Goal: Task Accomplishment & Management: Complete application form

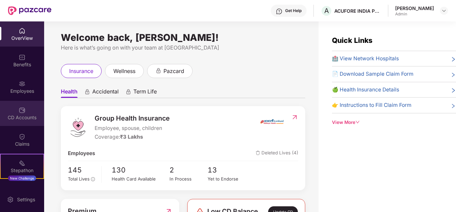
click at [24, 120] on div "CD Accounts" at bounding box center [22, 117] width 44 height 7
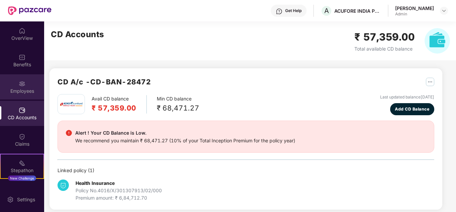
click at [22, 84] on img at bounding box center [22, 83] width 7 height 7
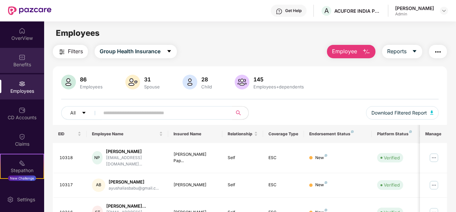
click at [19, 60] on img at bounding box center [22, 57] width 7 height 7
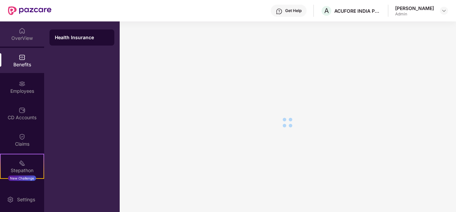
click at [20, 35] on div "OverView" at bounding box center [22, 38] width 44 height 7
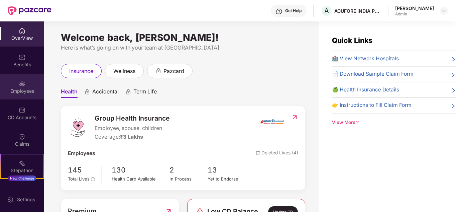
click at [15, 88] on div "Employees" at bounding box center [22, 91] width 44 height 7
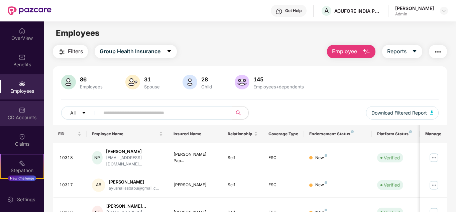
click at [25, 114] on div "CD Accounts" at bounding box center [22, 117] width 44 height 7
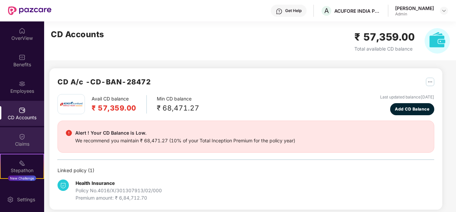
click at [23, 139] on img at bounding box center [22, 136] width 7 height 7
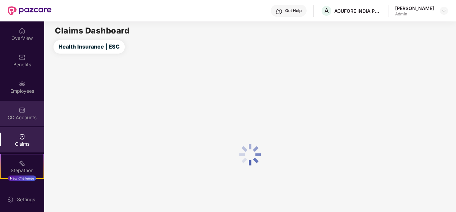
click at [17, 113] on div "CD Accounts" at bounding box center [22, 113] width 44 height 25
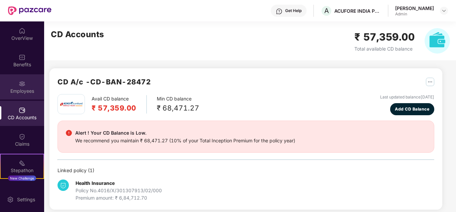
click at [24, 89] on div "Employees" at bounding box center [22, 91] width 44 height 7
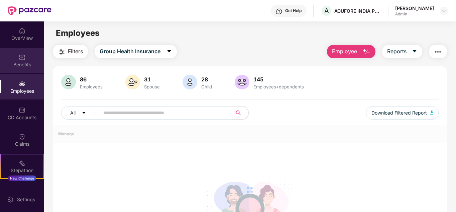
click at [20, 63] on div "Benefits" at bounding box center [22, 64] width 44 height 7
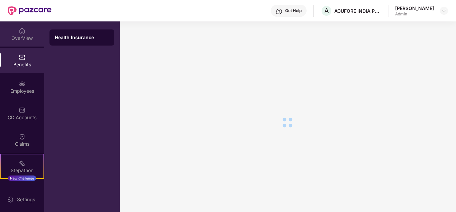
click at [21, 43] on div "OverView" at bounding box center [22, 33] width 44 height 25
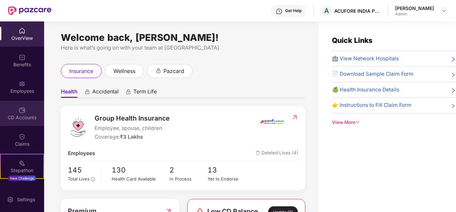
click at [21, 110] on img at bounding box center [22, 110] width 7 height 7
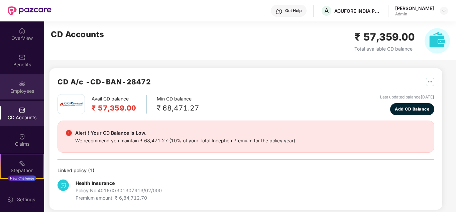
click at [19, 84] on img at bounding box center [22, 83] width 7 height 7
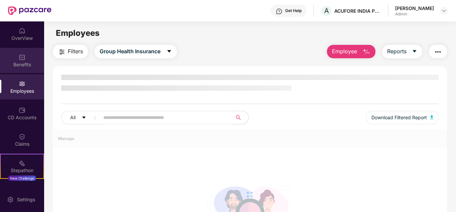
click at [19, 60] on img at bounding box center [22, 57] width 7 height 7
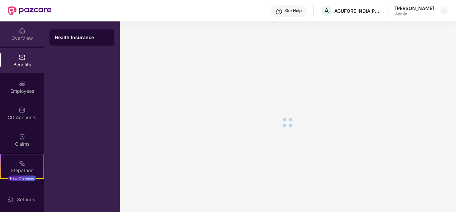
click at [18, 37] on div "OverView" at bounding box center [22, 38] width 44 height 7
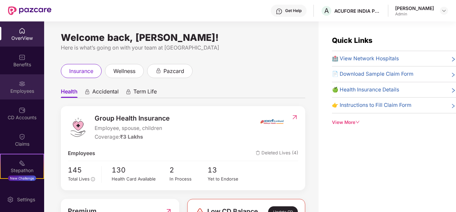
click at [24, 89] on div "Employees" at bounding box center [22, 91] width 44 height 7
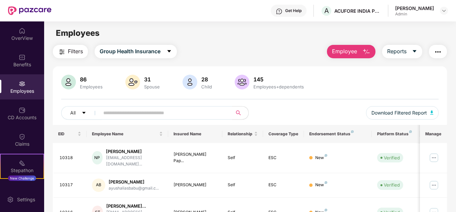
click at [344, 51] on span "Employee" at bounding box center [344, 51] width 25 height 8
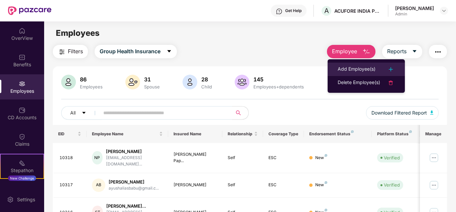
click at [346, 67] on div "Add Employee(s)" at bounding box center [357, 69] width 38 height 8
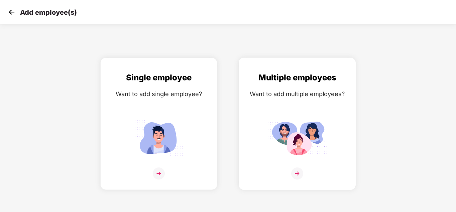
click at [311, 95] on div "Want to add multiple employees?" at bounding box center [297, 94] width 103 height 10
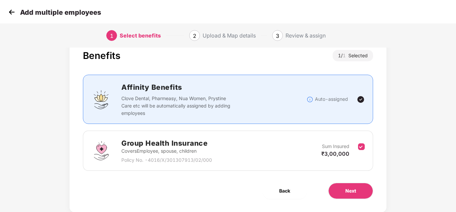
scroll to position [35, 0]
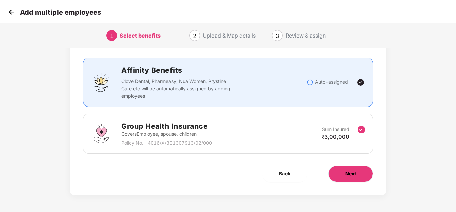
click at [347, 169] on button "Next" at bounding box center [350, 173] width 45 height 16
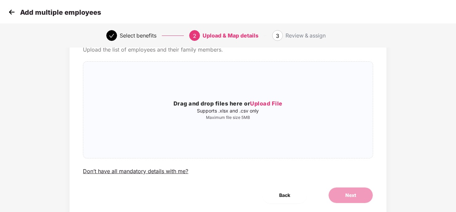
scroll to position [0, 0]
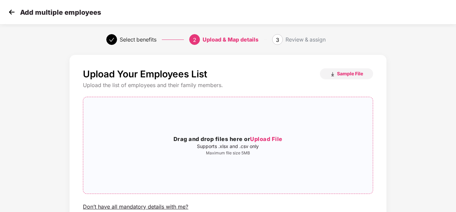
click at [238, 131] on div "Drag and drop files here or Upload File Supports .xlsx and .csv only Maximum fi…" at bounding box center [227, 145] width 289 height 86
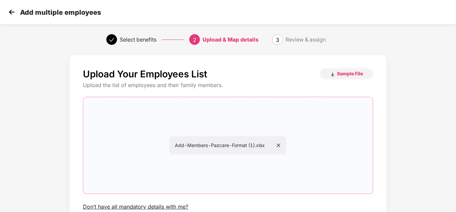
scroll to position [57, 0]
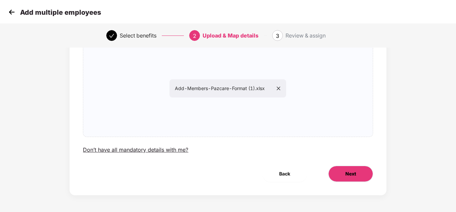
click at [359, 170] on button "Next" at bounding box center [350, 173] width 45 height 16
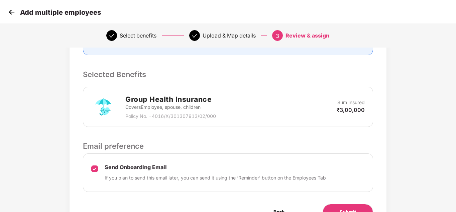
scroll to position [169, 0]
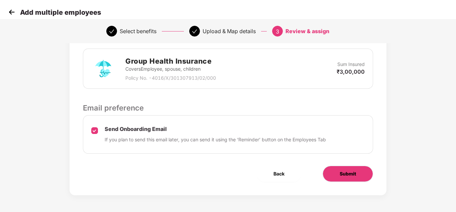
click at [356, 172] on button "Submit" at bounding box center [348, 173] width 50 height 16
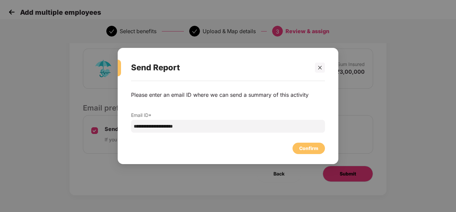
scroll to position [0, 0]
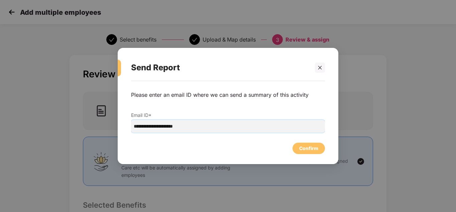
click at [180, 127] on input "**********" at bounding box center [228, 126] width 194 height 13
click at [158, 126] on input "**********" at bounding box center [228, 126] width 194 height 13
type input "**********"
click at [311, 149] on div "Confirm" at bounding box center [308, 147] width 19 height 7
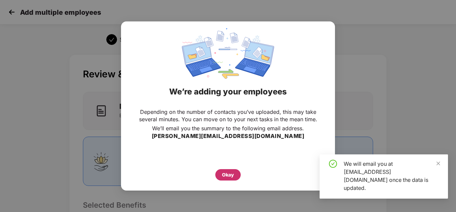
click at [230, 173] on div "Okay" at bounding box center [228, 174] width 12 height 7
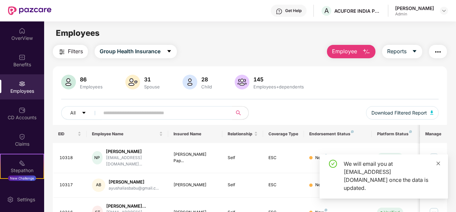
click at [439, 165] on icon "close" at bounding box center [438, 163] width 5 height 5
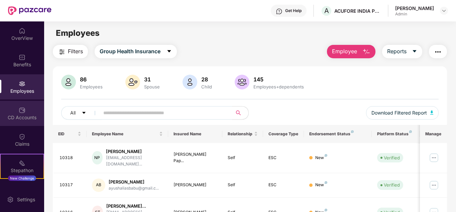
click at [17, 115] on div "CD Accounts" at bounding box center [22, 117] width 44 height 7
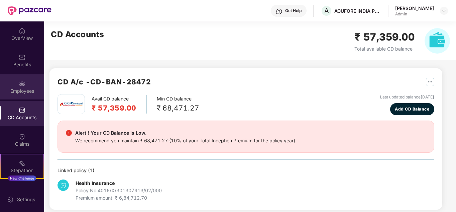
click at [20, 98] on div "Employees" at bounding box center [22, 86] width 44 height 25
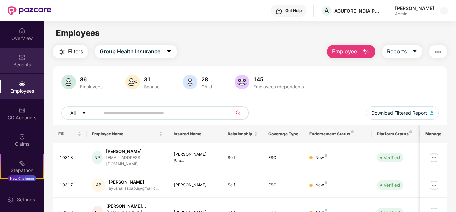
click at [21, 63] on div "Benefits" at bounding box center [22, 64] width 44 height 7
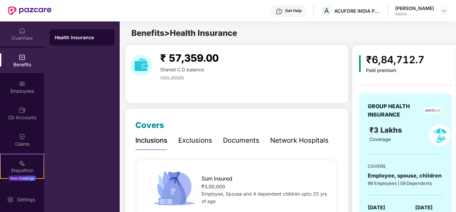
click at [26, 42] on div "OverView" at bounding box center [22, 33] width 44 height 25
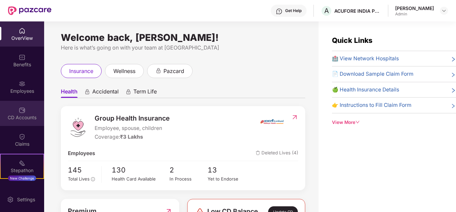
click at [22, 115] on div "CD Accounts" at bounding box center [22, 117] width 44 height 7
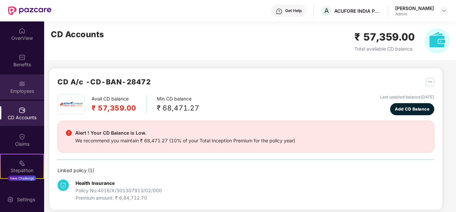
click at [28, 94] on div "Employees" at bounding box center [22, 86] width 44 height 25
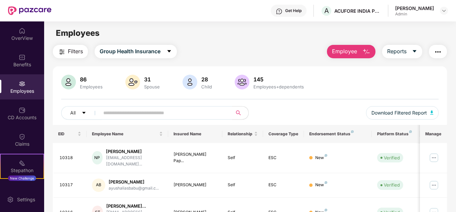
drag, startPoint x: 15, startPoint y: 138, endPoint x: 16, endPoint y: 126, distance: 11.7
click at [15, 138] on div "Claims" at bounding box center [22, 139] width 44 height 25
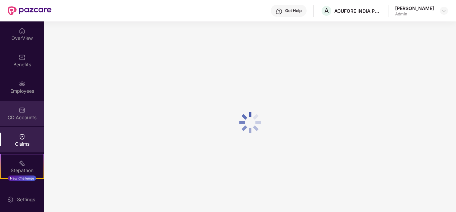
click at [18, 119] on div "CD Accounts" at bounding box center [22, 117] width 44 height 7
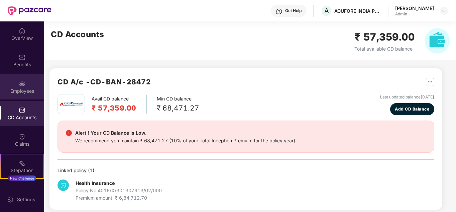
click at [23, 87] on img at bounding box center [22, 83] width 7 height 7
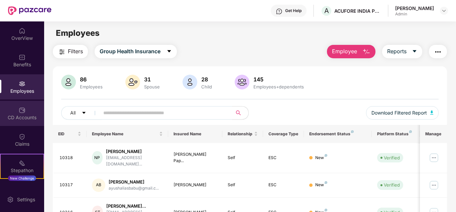
click at [27, 118] on div "CD Accounts" at bounding box center [22, 117] width 44 height 7
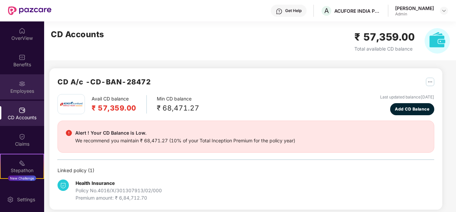
click at [25, 91] on div "Employees" at bounding box center [22, 91] width 44 height 7
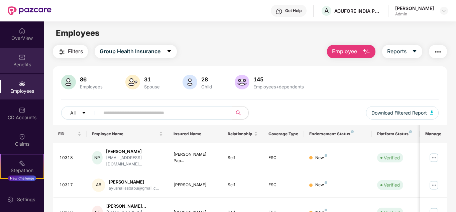
click at [19, 60] on img at bounding box center [22, 57] width 7 height 7
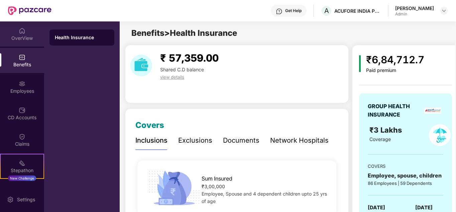
click at [24, 39] on div "OverView" at bounding box center [22, 38] width 44 height 7
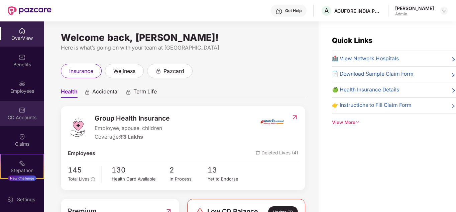
click at [25, 107] on div "CD Accounts" at bounding box center [22, 113] width 44 height 25
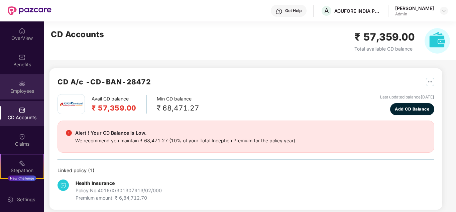
click at [22, 82] on img at bounding box center [22, 83] width 7 height 7
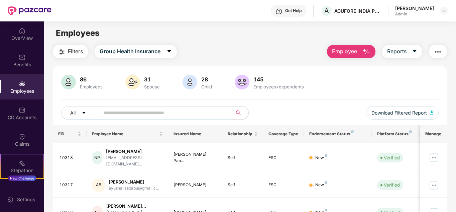
click at [354, 52] on span "Employee" at bounding box center [344, 51] width 25 height 8
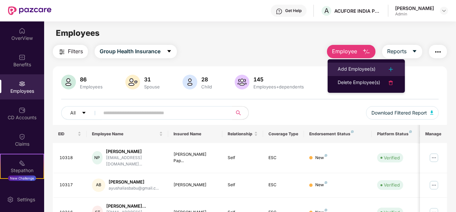
click at [350, 71] on div "Add Employee(s)" at bounding box center [357, 69] width 38 height 8
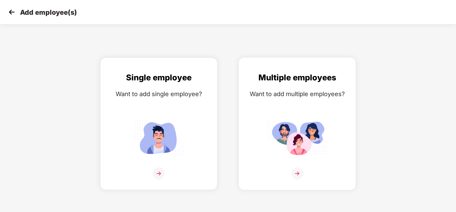
click at [334, 96] on div "Want to add multiple employees?" at bounding box center [297, 94] width 103 height 10
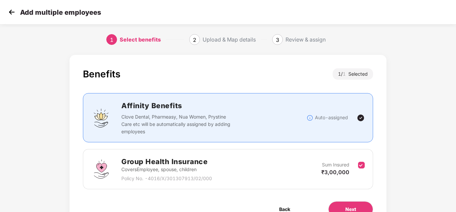
scroll to position [35, 0]
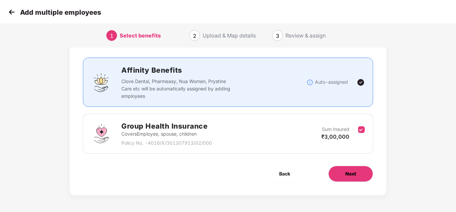
click at [345, 170] on button "Next" at bounding box center [350, 173] width 45 height 16
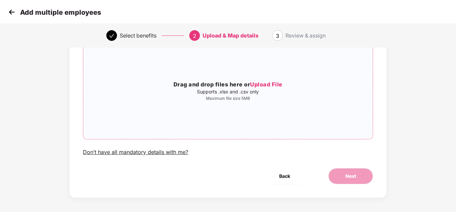
scroll to position [57, 0]
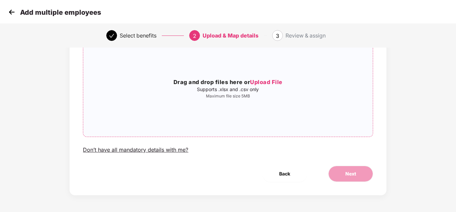
click at [236, 86] on h3 "Drag and drop files here or Upload File" at bounding box center [227, 82] width 289 height 9
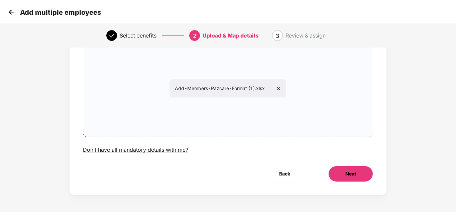
click at [348, 175] on span "Next" at bounding box center [350, 173] width 11 height 7
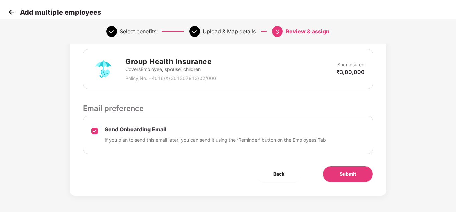
scroll to position [169, 0]
click at [345, 172] on span "Submit" at bounding box center [348, 173] width 16 height 7
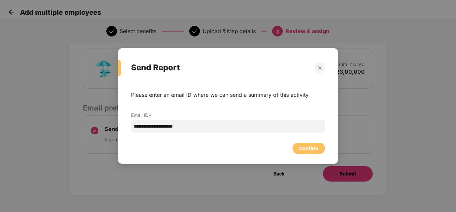
scroll to position [0, 0]
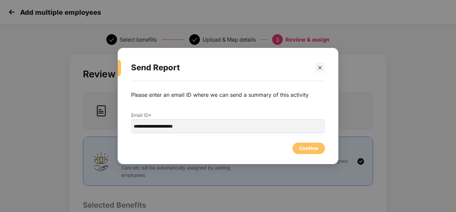
click at [205, 126] on input "**********" at bounding box center [228, 126] width 194 height 13
type input "**********"
click at [306, 146] on div "Confirm" at bounding box center [308, 147] width 19 height 7
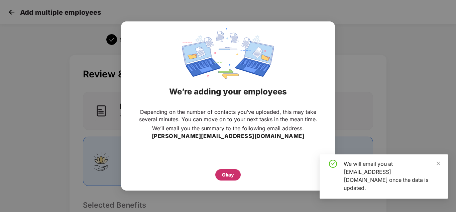
click at [227, 172] on div "Okay" at bounding box center [228, 174] width 12 height 7
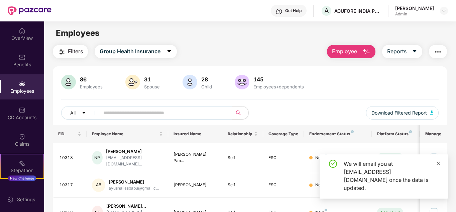
click at [438, 165] on icon "close" at bounding box center [438, 163] width 5 height 5
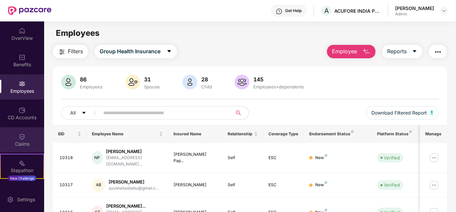
click at [20, 132] on div at bounding box center [22, 135] width 7 height 7
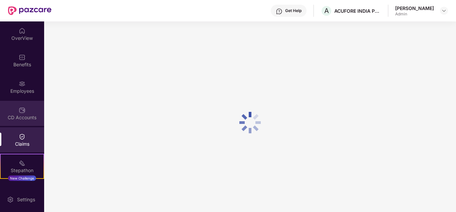
click at [23, 105] on div "CD Accounts" at bounding box center [22, 113] width 44 height 25
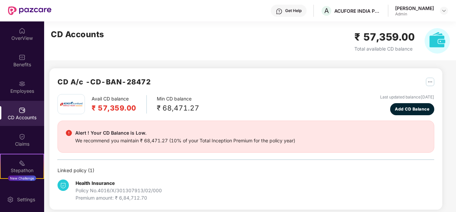
click at [22, 79] on div "Employees" at bounding box center [22, 86] width 44 height 25
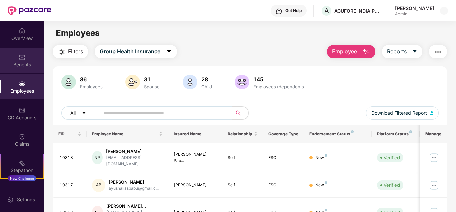
click at [25, 52] on div "Benefits" at bounding box center [22, 60] width 44 height 25
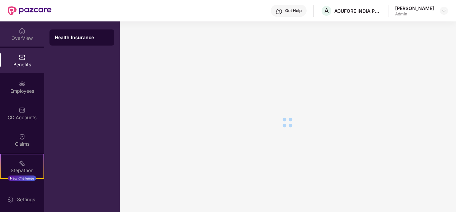
click at [23, 30] on img at bounding box center [22, 30] width 7 height 7
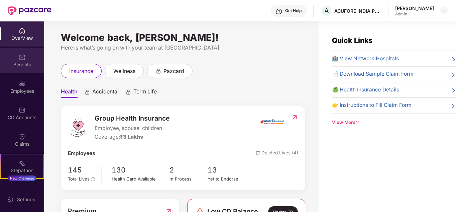
click at [25, 55] on div "Benefits" at bounding box center [22, 60] width 44 height 25
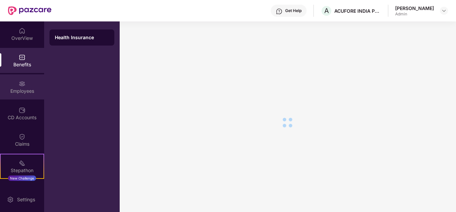
click at [16, 88] on div "Employees" at bounding box center [22, 91] width 44 height 7
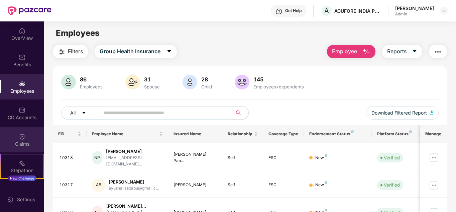
click at [13, 140] on div "Claims" at bounding box center [22, 143] width 44 height 7
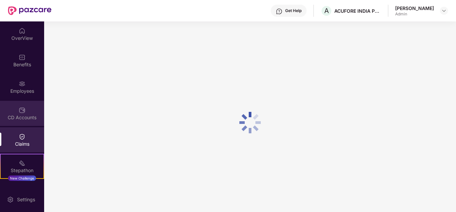
click at [19, 115] on div "CD Accounts" at bounding box center [22, 117] width 44 height 7
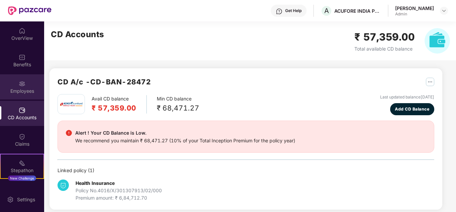
click at [28, 90] on div "Employees" at bounding box center [22, 91] width 44 height 7
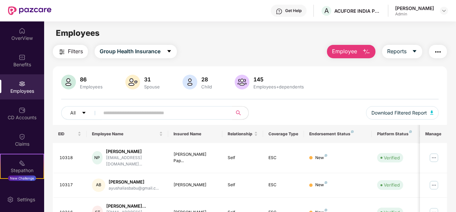
click at [367, 46] on button "Employee" at bounding box center [351, 51] width 48 height 13
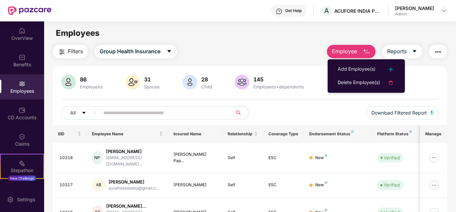
click at [354, 52] on span "Employee" at bounding box center [344, 51] width 25 height 8
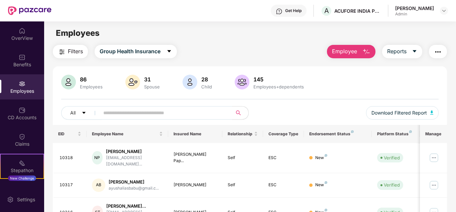
click at [369, 46] on button "Employee" at bounding box center [351, 51] width 48 height 13
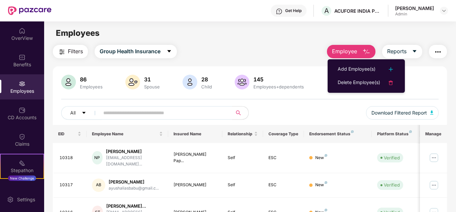
click at [352, 49] on span "Employee" at bounding box center [344, 51] width 25 height 8
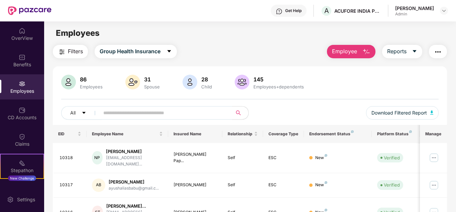
click at [352, 49] on span "Employee" at bounding box center [344, 51] width 25 height 8
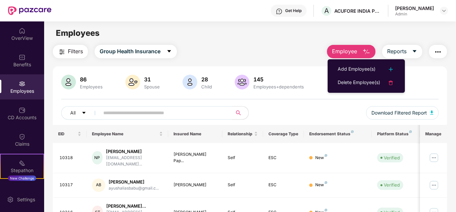
click at [349, 51] on span "Employee" at bounding box center [344, 51] width 25 height 8
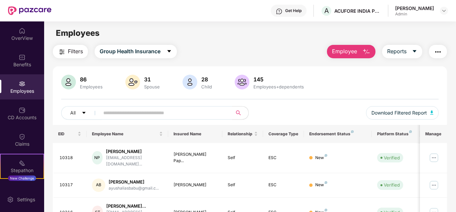
click at [334, 53] on span "Employee" at bounding box center [344, 51] width 25 height 8
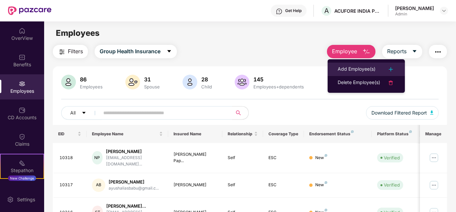
click at [357, 74] on li "Add Employee(s)" at bounding box center [366, 69] width 77 height 13
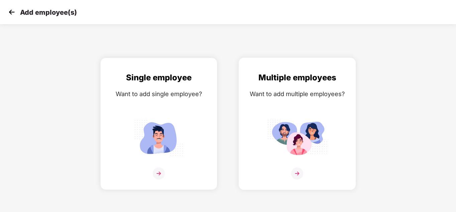
click at [316, 107] on div "Multiple employees Want to add multiple employees?" at bounding box center [297, 129] width 103 height 116
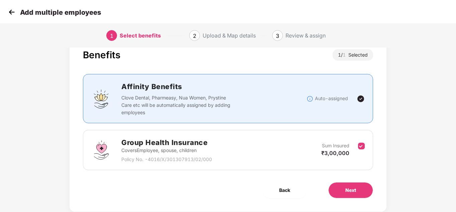
scroll to position [35, 0]
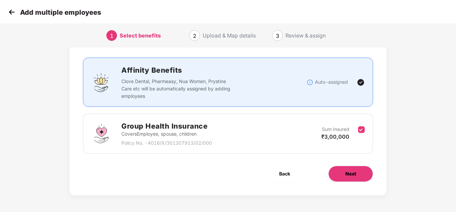
click at [358, 176] on button "Next" at bounding box center [350, 173] width 45 height 16
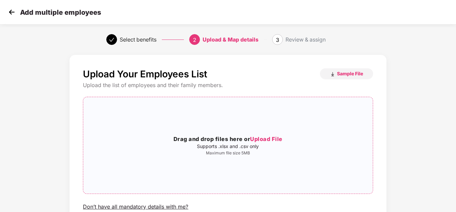
click at [231, 133] on div "Drag and drop files here or Upload File Supports .xlsx and .csv only Maximum fi…" at bounding box center [227, 145] width 289 height 86
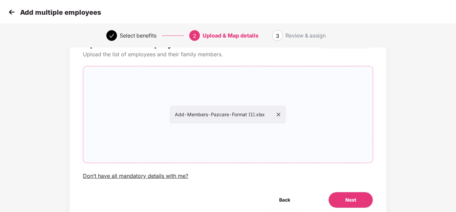
scroll to position [57, 0]
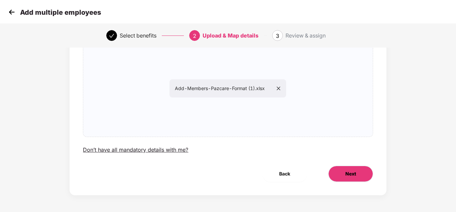
click at [354, 171] on span "Next" at bounding box center [350, 173] width 11 height 7
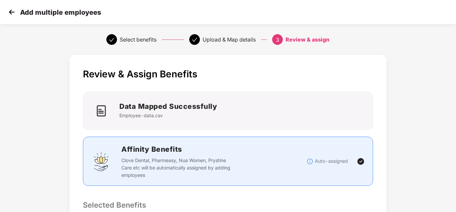
scroll to position [167, 0]
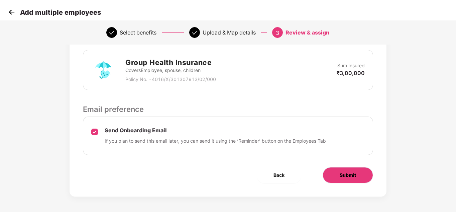
click at [336, 170] on button "Submit" at bounding box center [348, 175] width 50 height 16
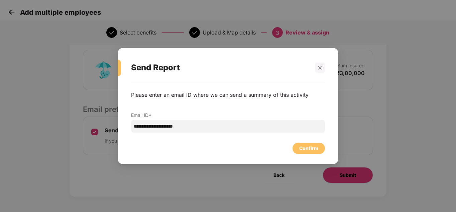
scroll to position [0, 0]
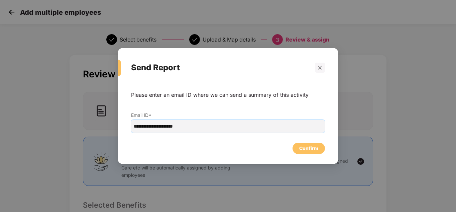
click at [201, 127] on input "**********" at bounding box center [228, 126] width 194 height 13
type input "**********"
click at [317, 147] on div "Confirm" at bounding box center [308, 147] width 19 height 7
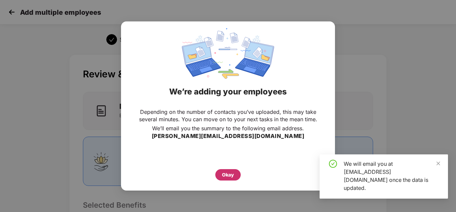
click at [228, 176] on div "Okay" at bounding box center [228, 174] width 12 height 7
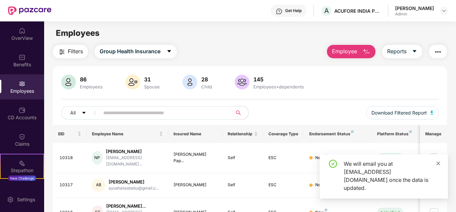
click at [439, 165] on icon "close" at bounding box center [439, 163] width 4 height 4
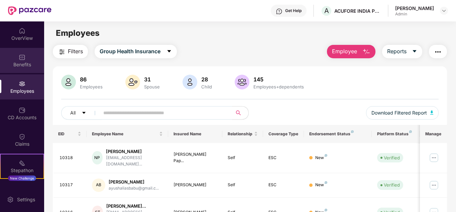
click at [24, 65] on div "Benefits" at bounding box center [22, 64] width 44 height 7
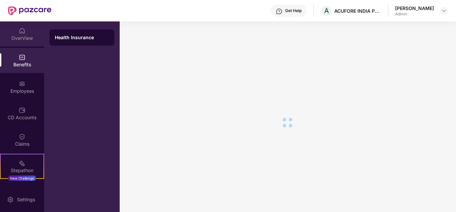
click at [22, 43] on div "OverView" at bounding box center [22, 33] width 44 height 25
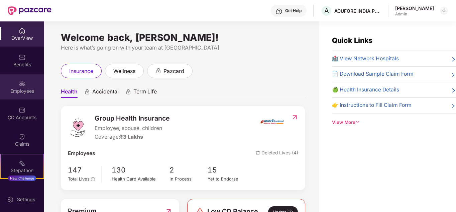
click at [25, 91] on div "Employees" at bounding box center [22, 91] width 44 height 7
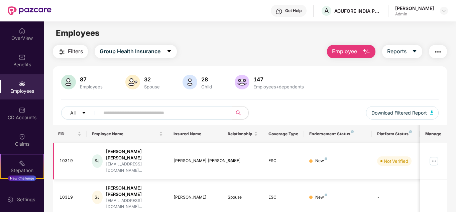
scroll to position [33, 0]
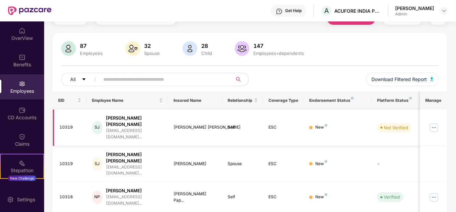
click at [433, 122] on img at bounding box center [434, 127] width 11 height 11
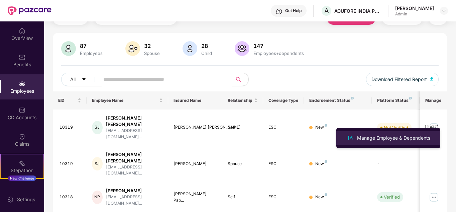
click at [393, 134] on div "Manage Employee & Dependents" at bounding box center [394, 137] width 76 height 7
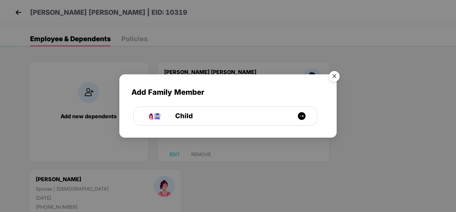
click at [336, 76] on img "Close" at bounding box center [334, 77] width 19 height 19
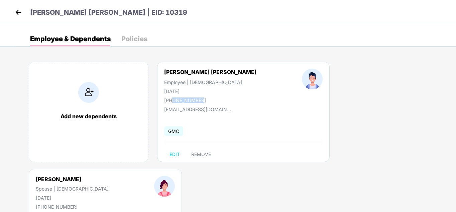
drag, startPoint x: 201, startPoint y: 100, endPoint x: 173, endPoint y: 103, distance: 28.6
click at [173, 103] on div "[PHONE_NUMBER]" at bounding box center [210, 100] width 92 height 6
copy div "8087481427"
click at [19, 14] on img at bounding box center [18, 12] width 10 height 10
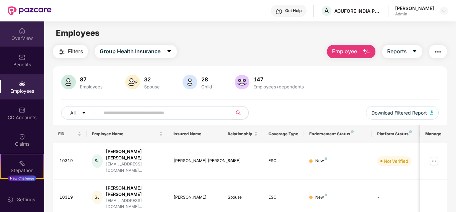
click at [22, 32] on img at bounding box center [22, 30] width 7 height 7
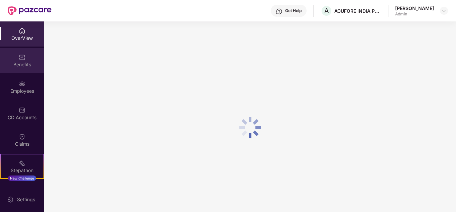
click at [21, 63] on div "Benefits" at bounding box center [22, 64] width 44 height 7
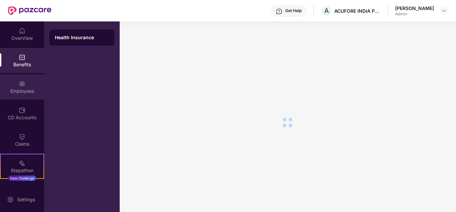
click at [24, 86] on img at bounding box center [22, 83] width 7 height 7
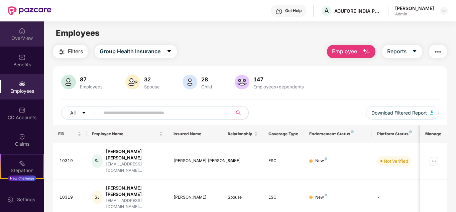
click at [23, 37] on div "OverView" at bounding box center [22, 38] width 44 height 7
